Goal: Task Accomplishment & Management: Complete application form

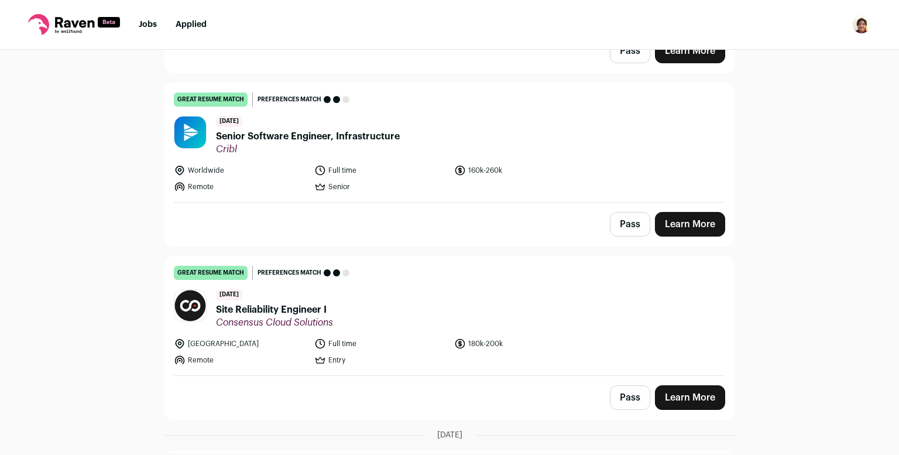
scroll to position [801, 0]
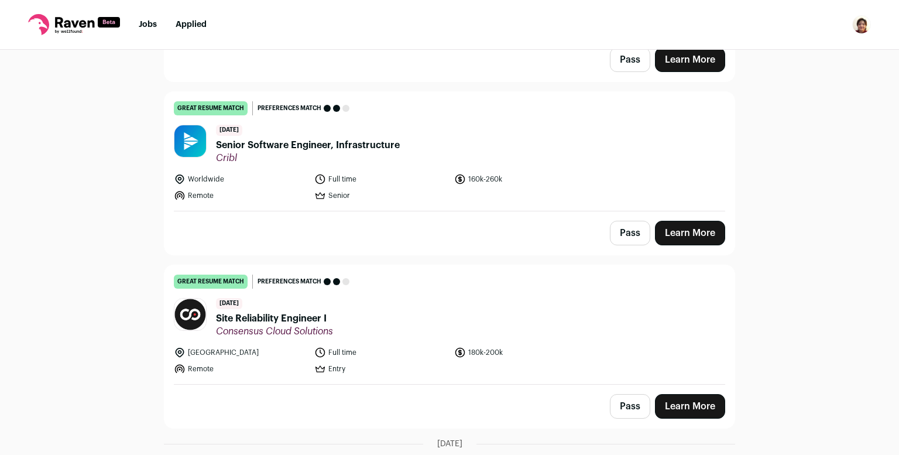
click at [691, 221] on link "Learn More" at bounding box center [690, 233] width 70 height 25
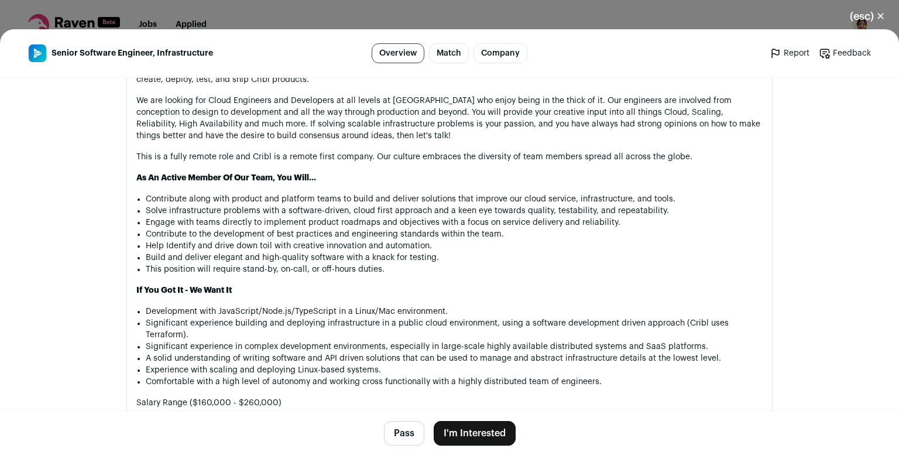
scroll to position [788, 0]
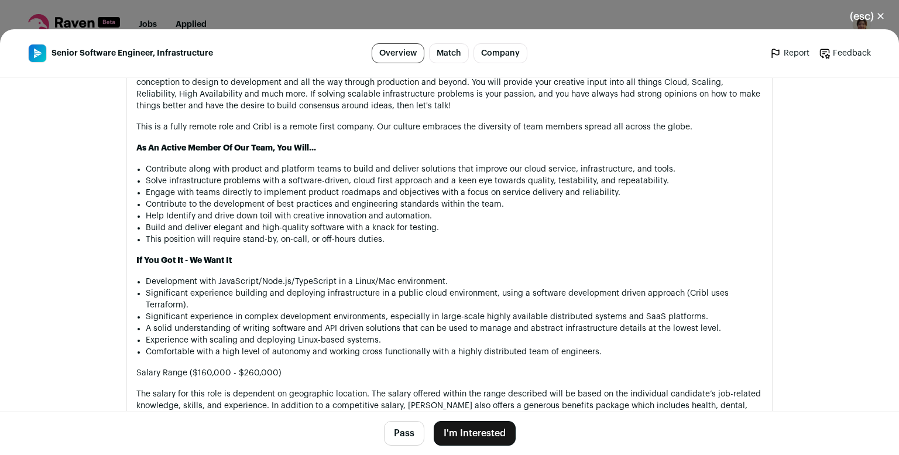
click at [869, 11] on button "(esc) ✕" at bounding box center [867, 17] width 63 height 26
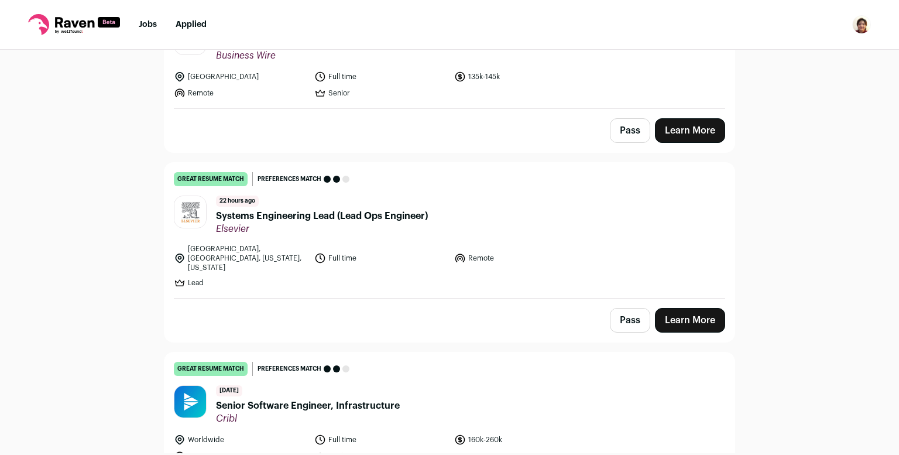
scroll to position [540, 0]
click at [688, 308] on link "Learn More" at bounding box center [690, 320] width 70 height 25
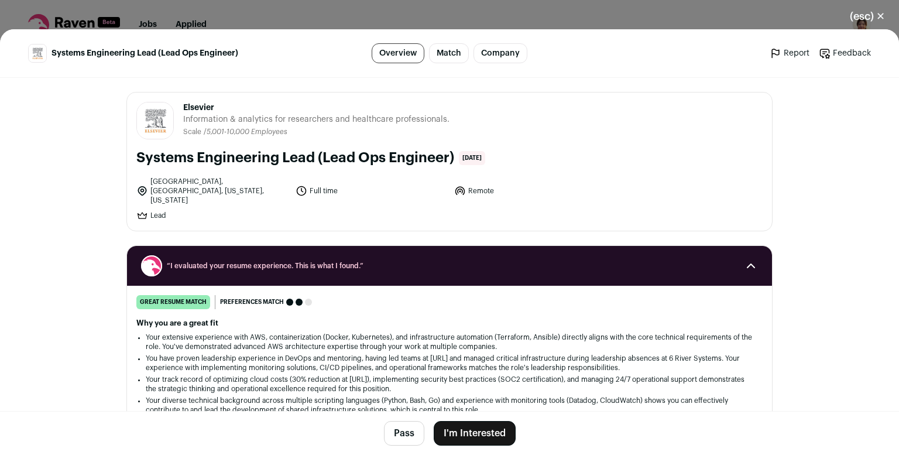
click at [475, 440] on button "I'm Interested" at bounding box center [475, 433] width 82 height 25
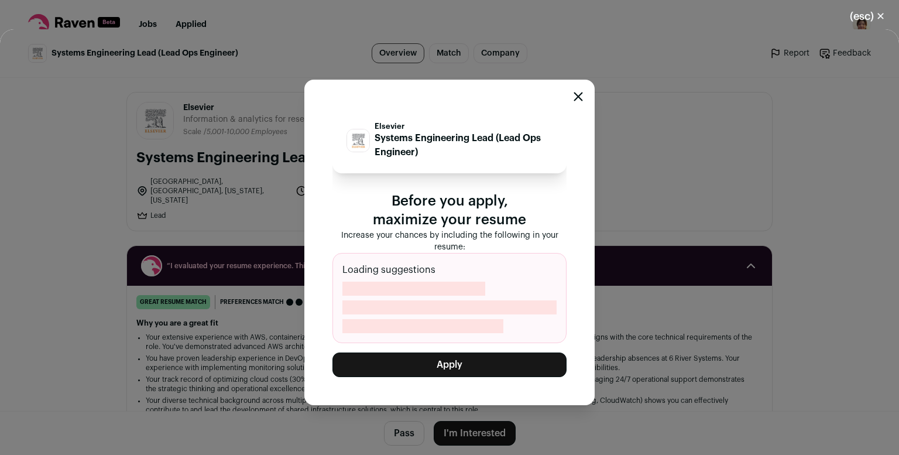
click at [453, 367] on button "Apply" at bounding box center [449, 364] width 234 height 25
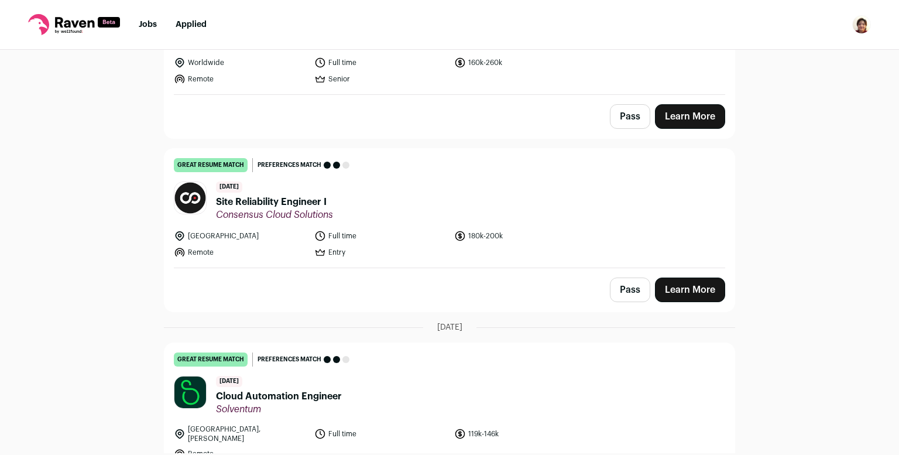
scroll to position [598, 0]
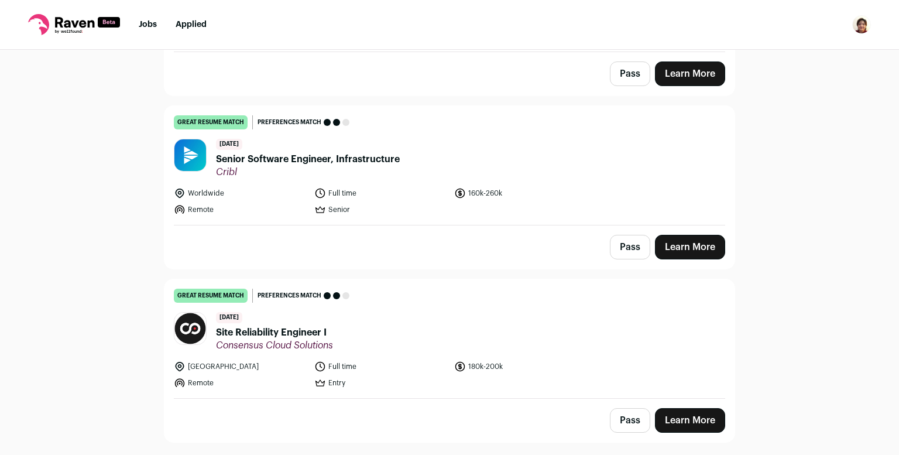
click at [700, 410] on link "Learn More" at bounding box center [690, 420] width 70 height 25
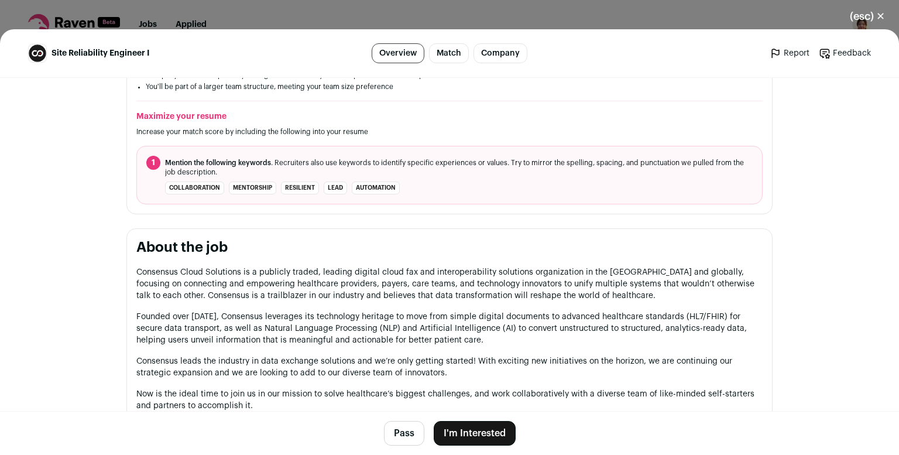
scroll to position [0, 0]
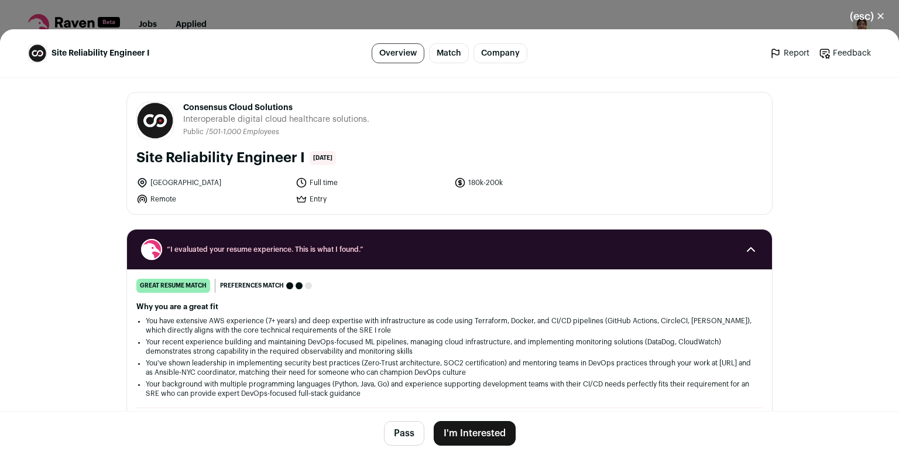
click at [864, 16] on button "(esc) ✕" at bounding box center [867, 17] width 63 height 26
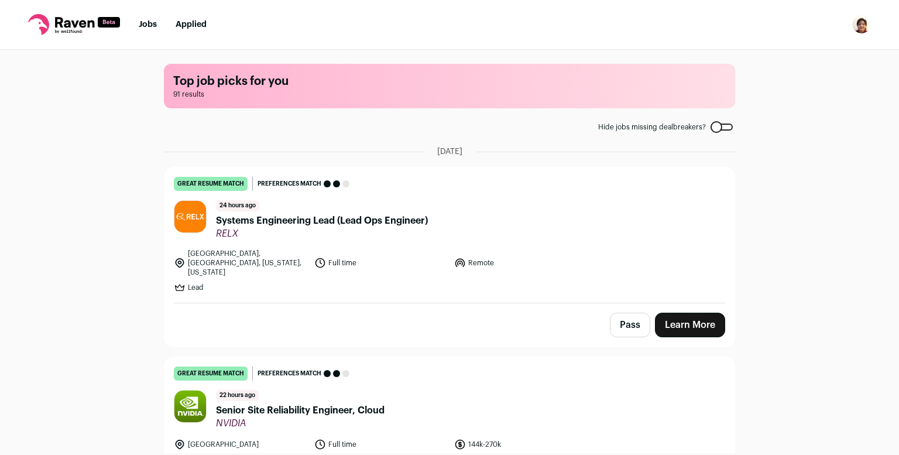
click at [677, 318] on link "Learn More" at bounding box center [690, 325] width 70 height 25
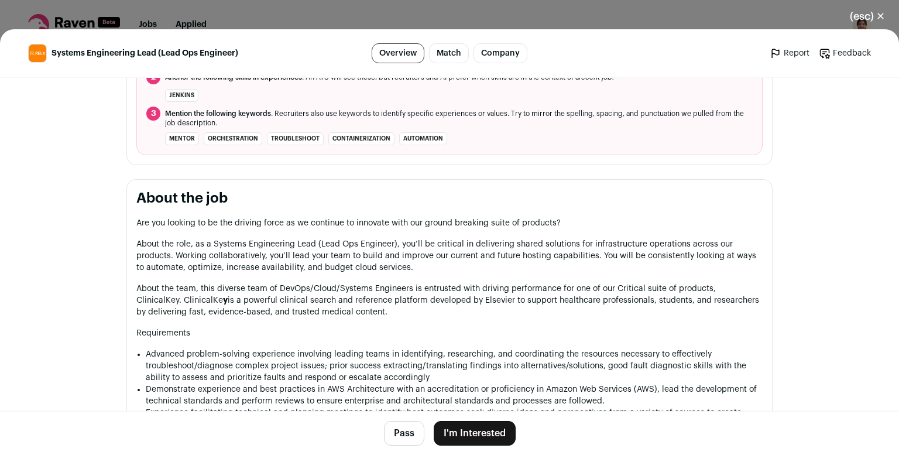
scroll to position [705, 0]
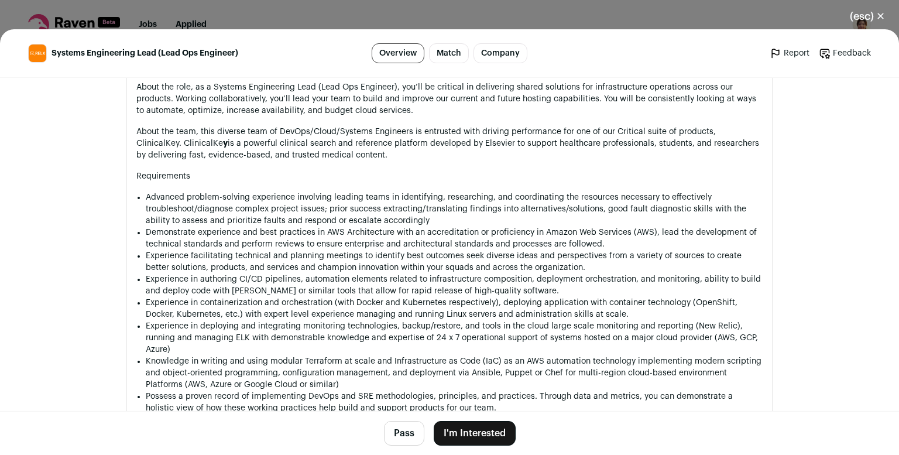
click at [486, 428] on button "I'm Interested" at bounding box center [475, 433] width 82 height 25
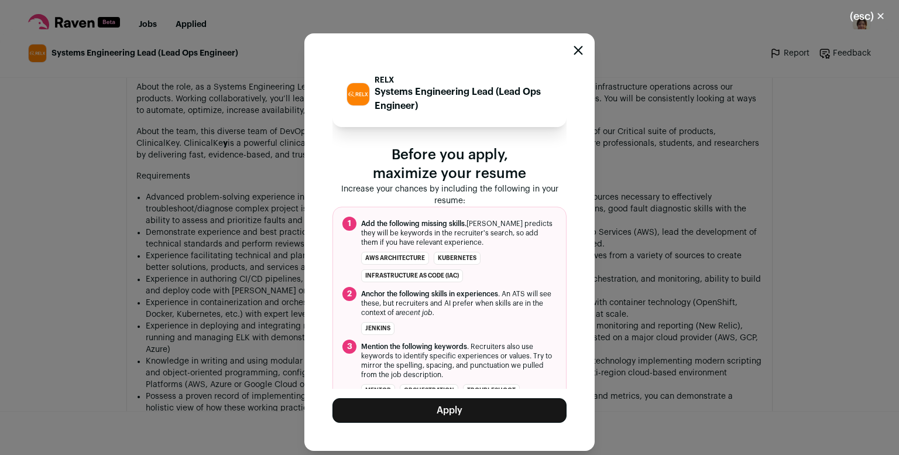
click at [463, 412] on button "Apply" at bounding box center [449, 410] width 234 height 25
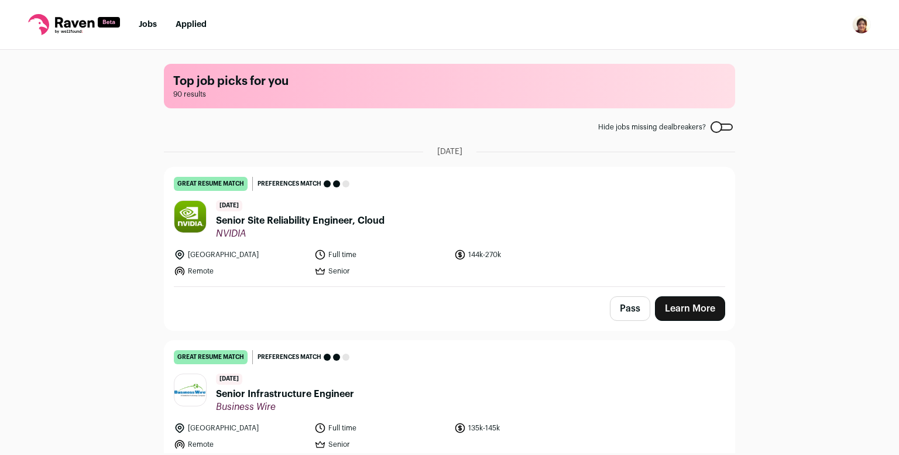
click at [186, 20] on link "Applied" at bounding box center [191, 24] width 31 height 8
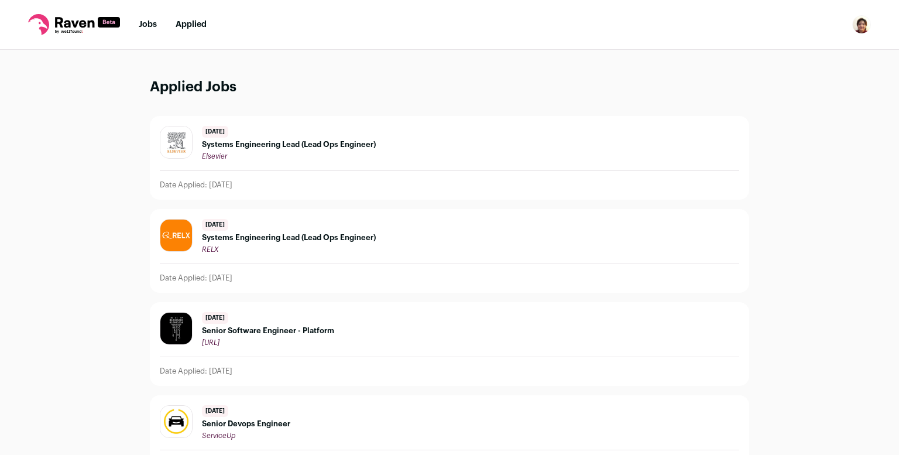
click at [143, 25] on link "Jobs" at bounding box center [148, 24] width 18 height 8
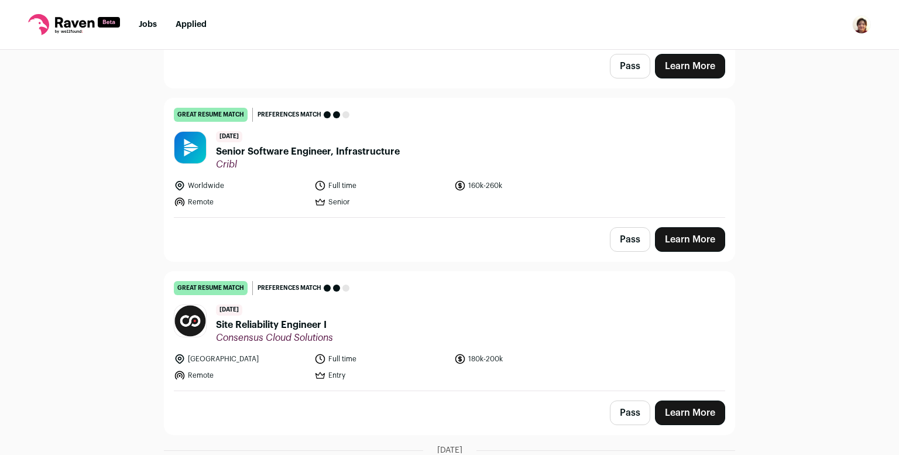
scroll to position [417, 0]
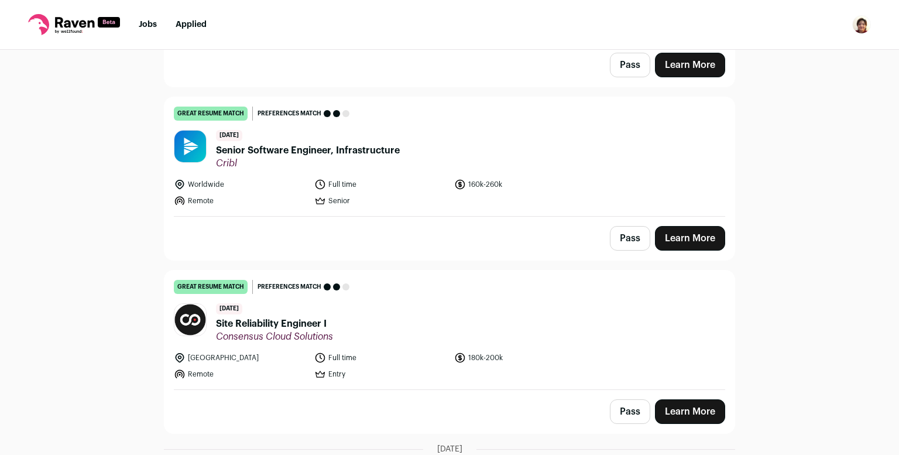
click at [705, 239] on link "Learn More" at bounding box center [690, 238] width 70 height 25
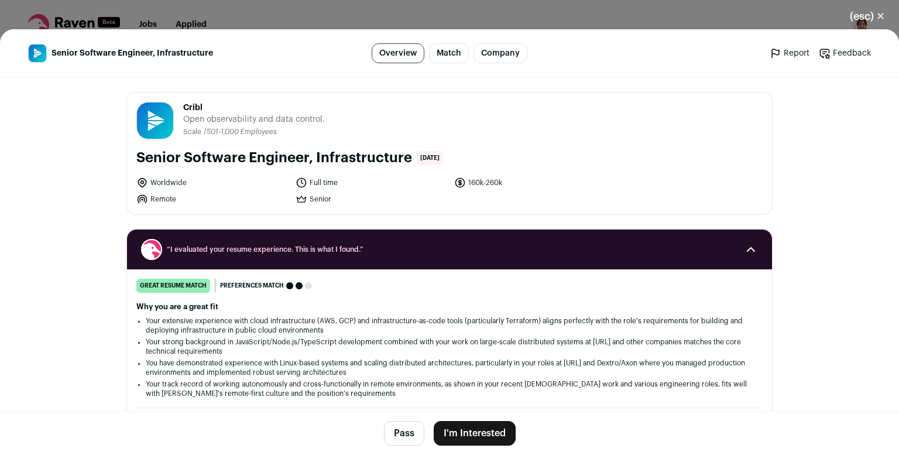
click at [468, 426] on button "I'm Interested" at bounding box center [475, 433] width 82 height 25
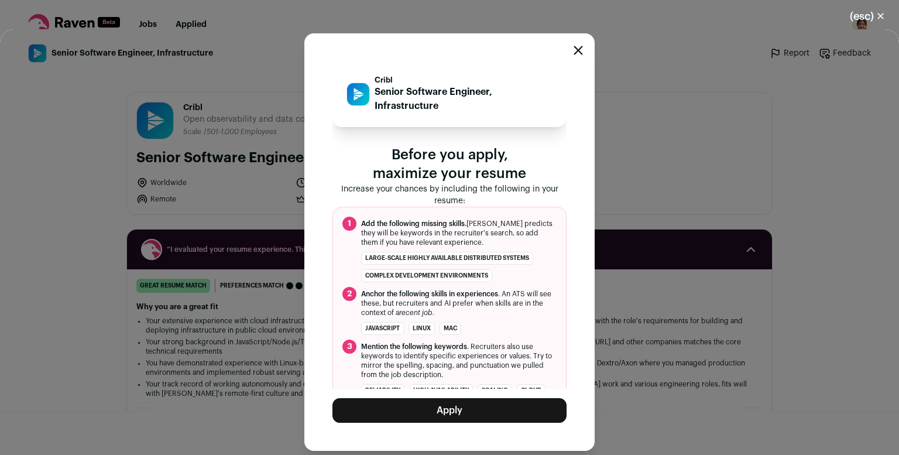
scroll to position [37, 0]
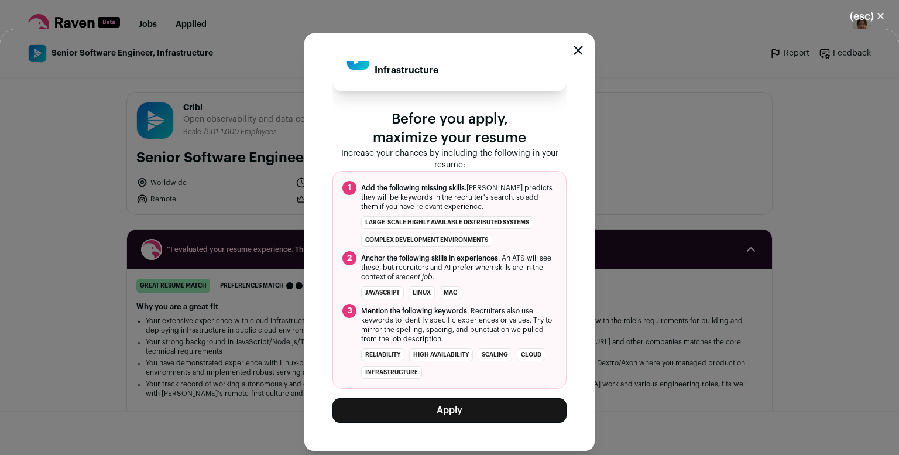
click at [467, 410] on button "Apply" at bounding box center [449, 410] width 234 height 25
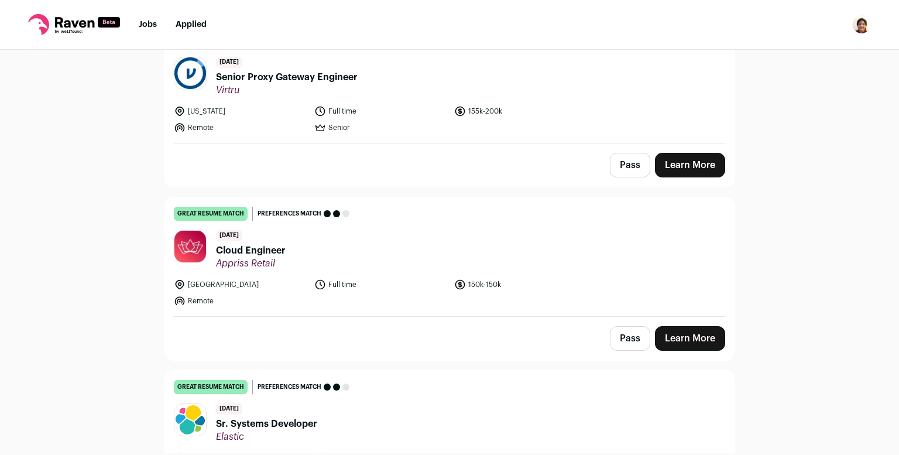
scroll to position [1552, 0]
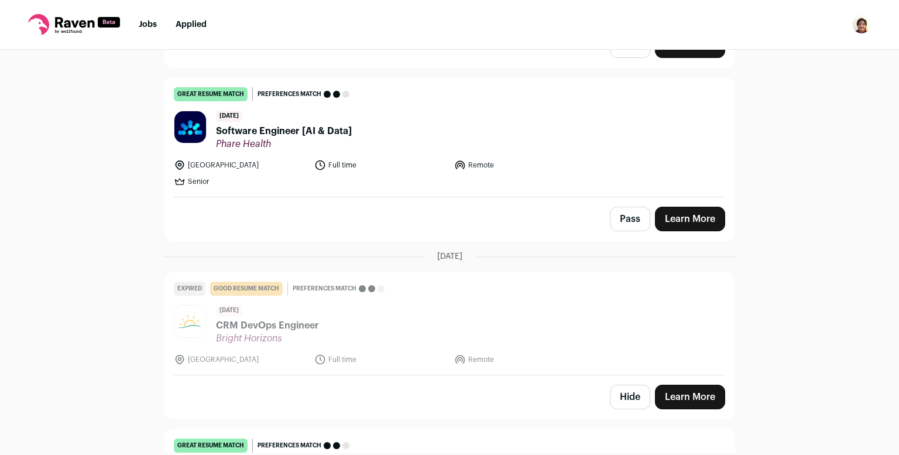
scroll to position [2193, 0]
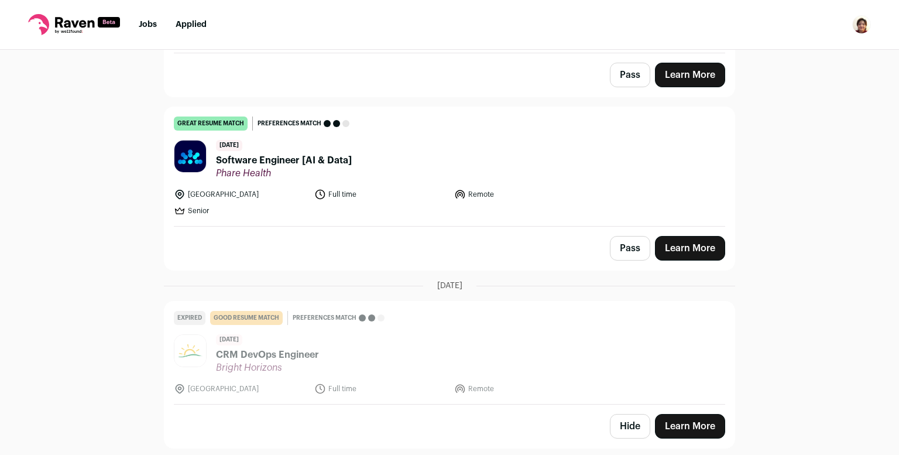
click at [693, 242] on link "Learn More" at bounding box center [690, 248] width 70 height 25
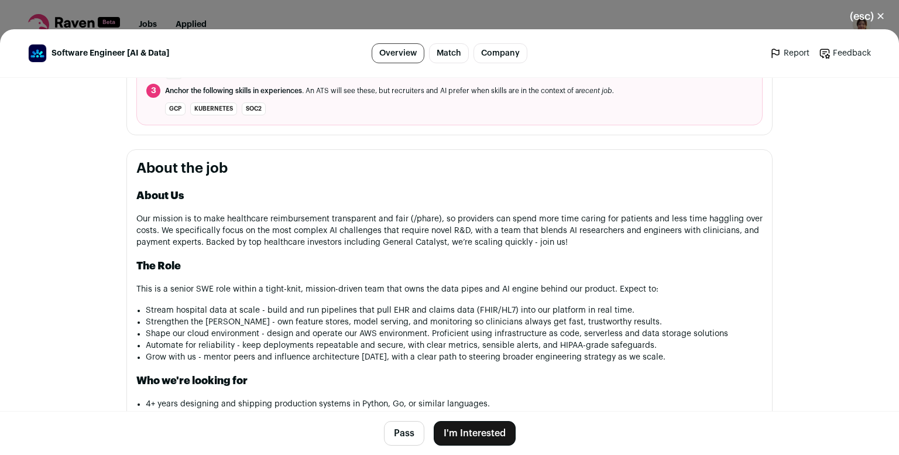
scroll to position [273, 0]
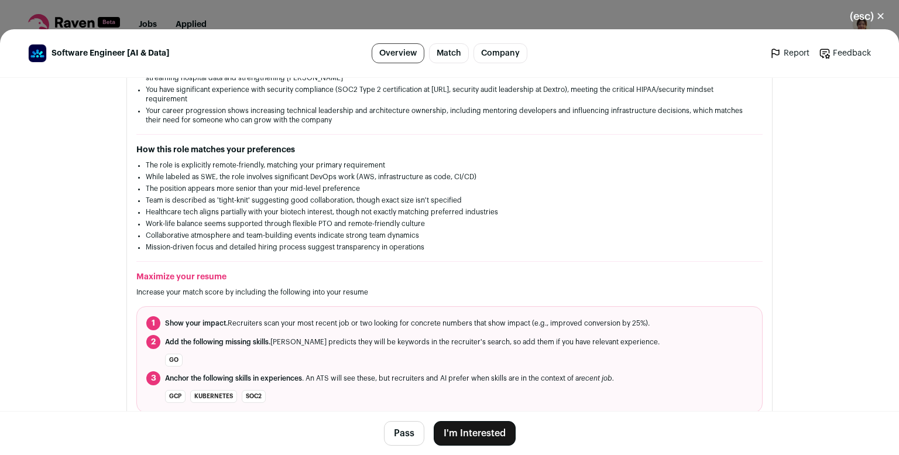
click at [482, 437] on button "I'm Interested" at bounding box center [475, 433] width 82 height 25
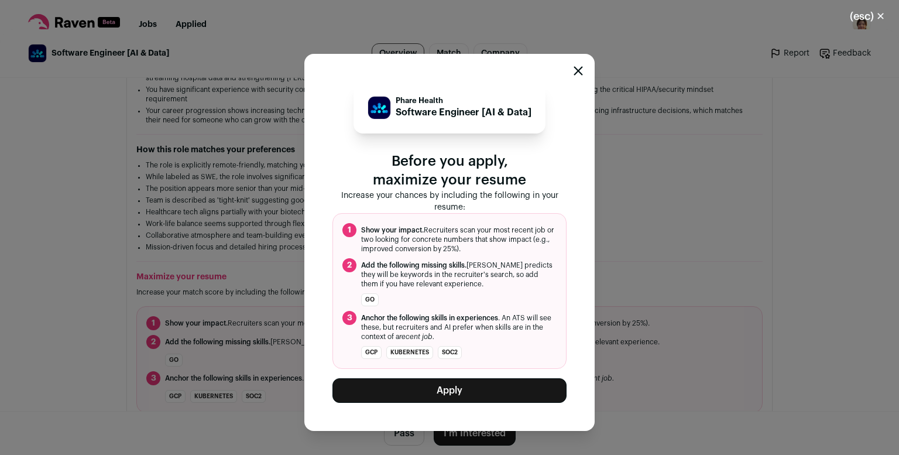
click at [470, 389] on button "Apply" at bounding box center [449, 390] width 234 height 25
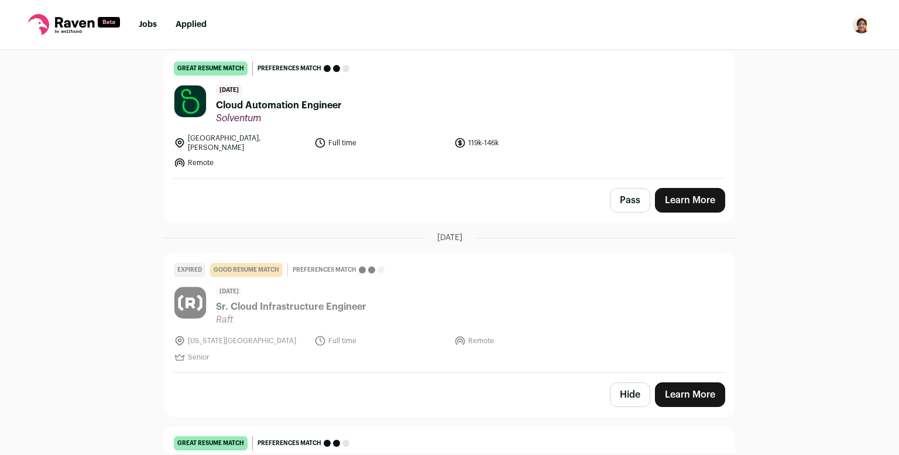
scroll to position [1062, 0]
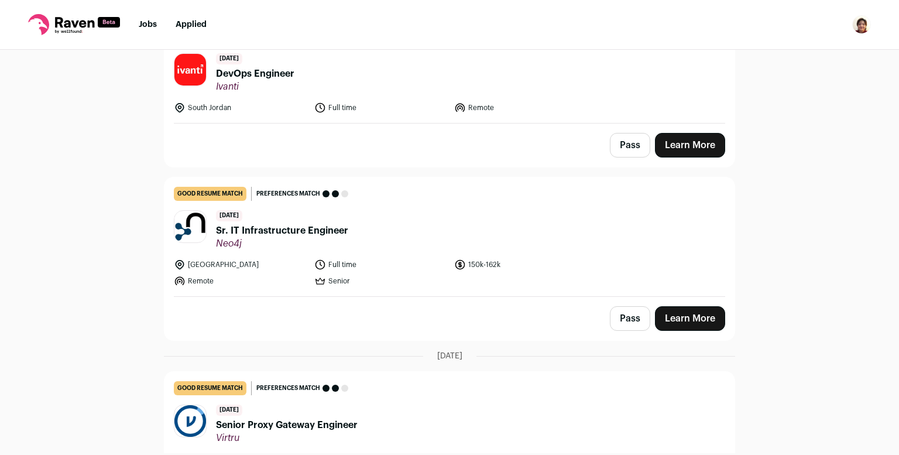
click at [184, 27] on link "Applied" at bounding box center [191, 24] width 31 height 8
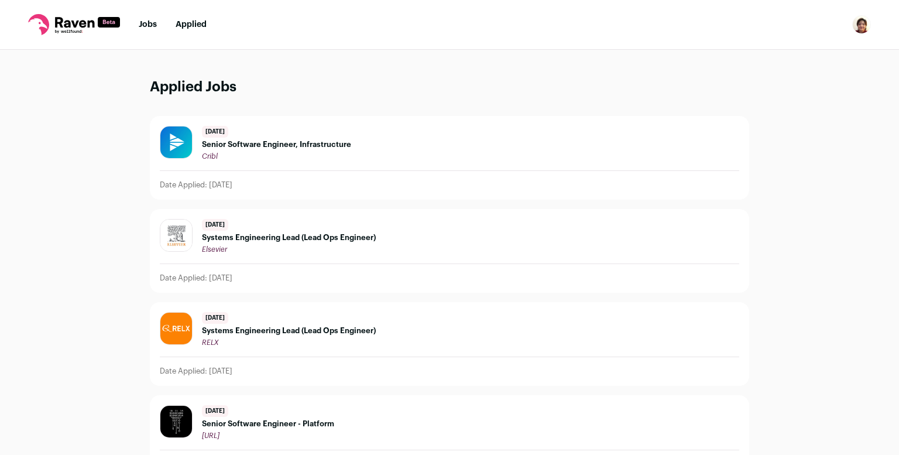
click at [150, 23] on link "Jobs" at bounding box center [148, 24] width 18 height 8
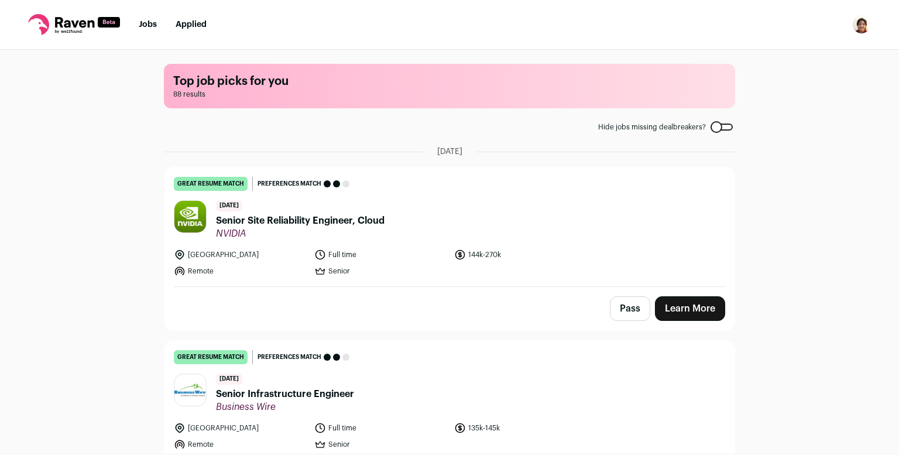
click at [193, 25] on link "Applied" at bounding box center [191, 24] width 31 height 8
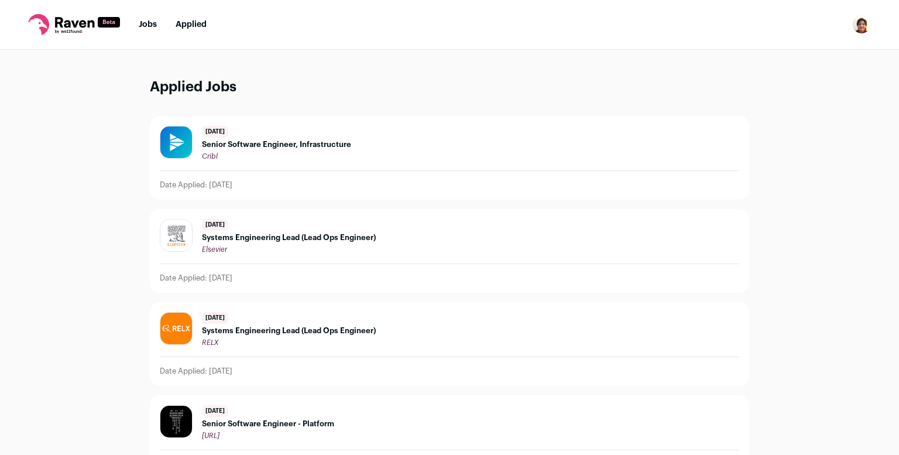
click at [145, 28] on link "Jobs" at bounding box center [148, 24] width 18 height 8
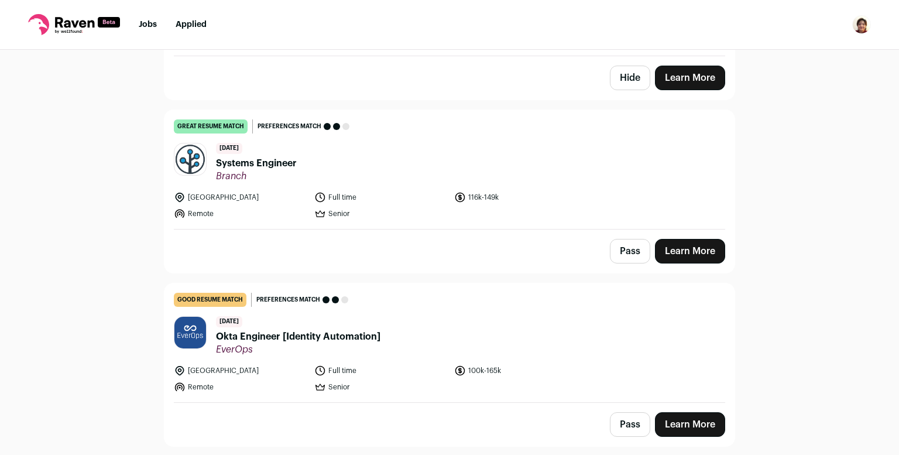
scroll to position [6012, 0]
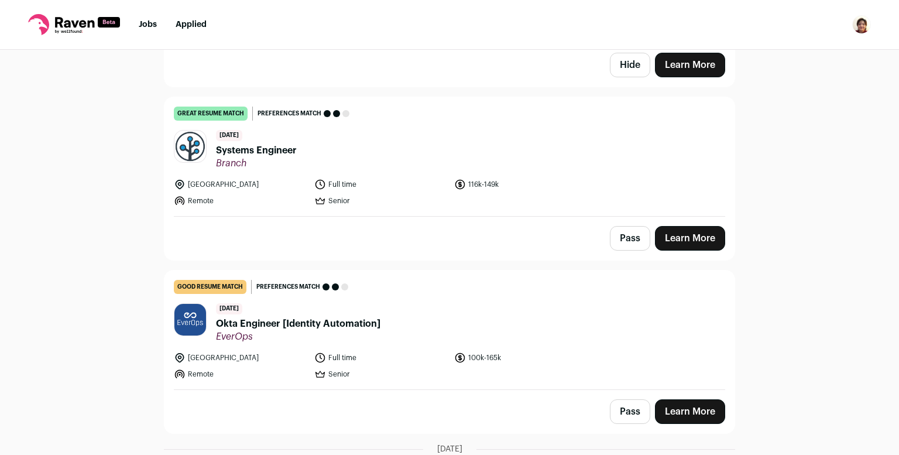
click at [689, 226] on link "Learn More" at bounding box center [690, 238] width 70 height 25
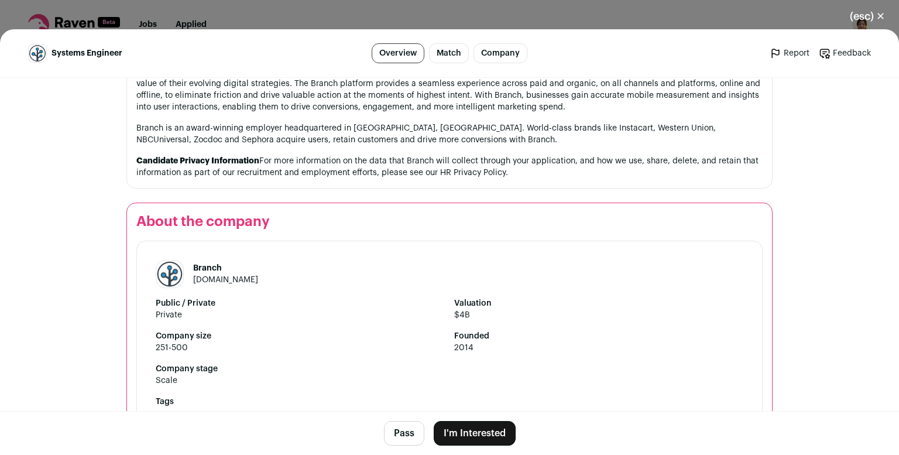
scroll to position [1449, 0]
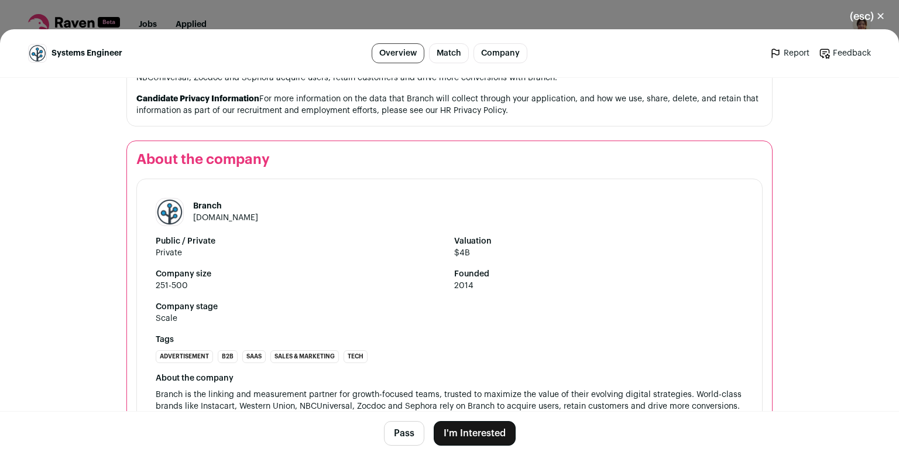
click at [481, 431] on button "I'm Interested" at bounding box center [475, 433] width 82 height 25
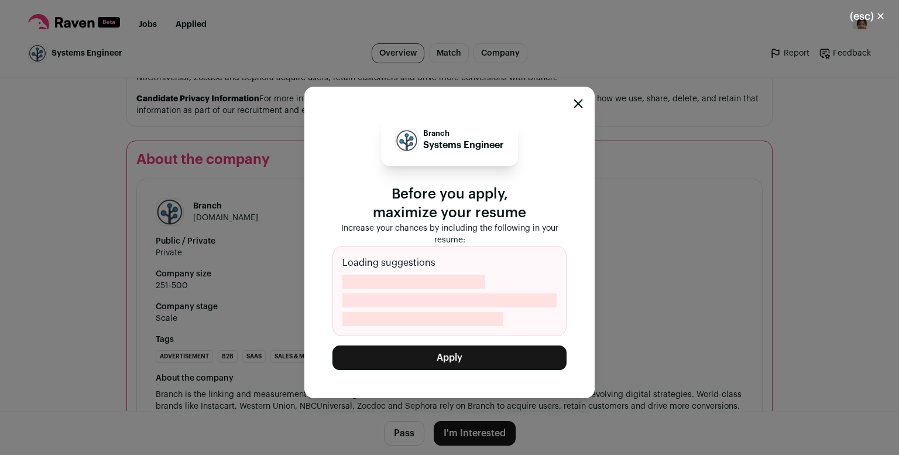
click at [473, 356] on button "Apply" at bounding box center [449, 357] width 234 height 25
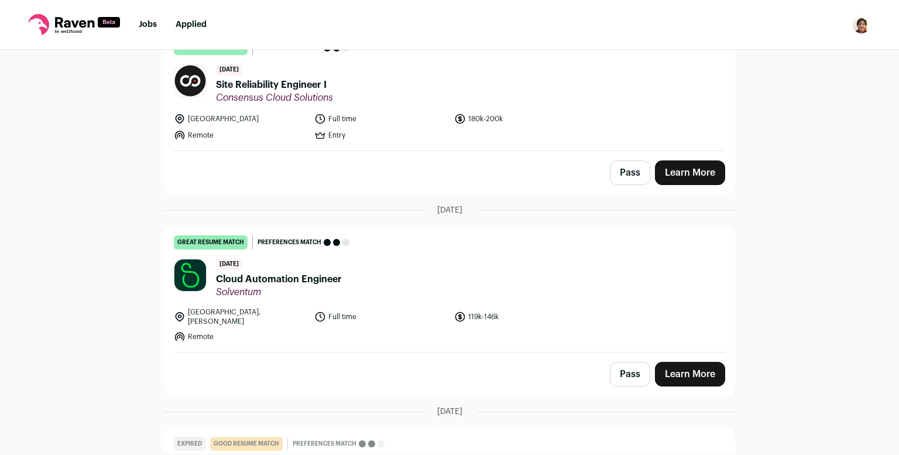
scroll to position [633, 0]
